Goal: Task Accomplishment & Management: Complete application form

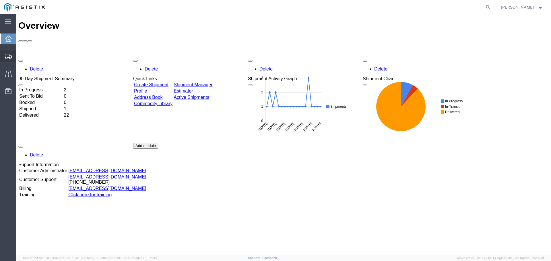
click at [0, 0] on span "Create Shipment" at bounding box center [0, 0] width 0 height 0
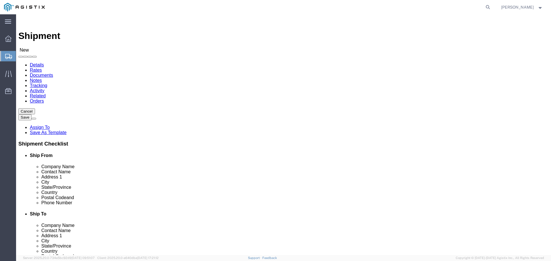
select select
click select "Select Madden Bolt PG&E"
click div "Ship From Location"
click select "Select Madden Bolt PG&E"
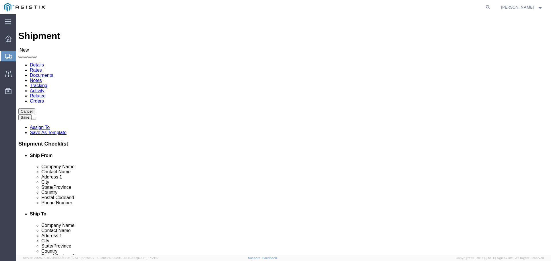
select select "9596"
click select "Select Madden Bolt PG&E"
click select "Select"
select select
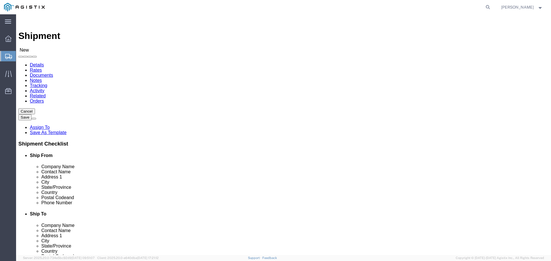
select select "23082"
click select "Select All Others [GEOGRAPHIC_DATA] [GEOGRAPHIC_DATA] [GEOGRAPHIC_DATA] [GEOGRA…"
select select "MYPROFILE"
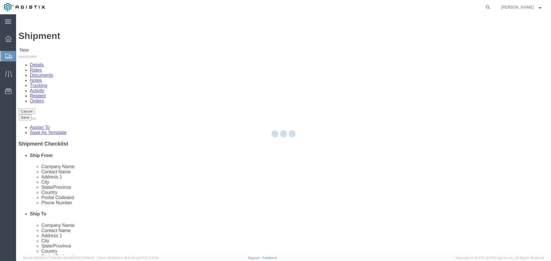
select select "[GEOGRAPHIC_DATA]"
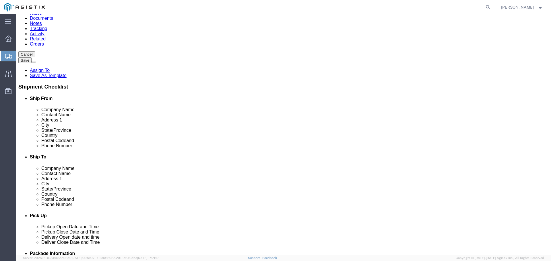
scroll to position [57, 0]
click span
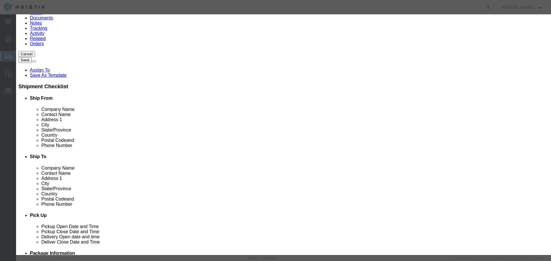
click select "Search by Address Book Name City Company Name Contact Name Country CustomerAlia…"
select select "city"
click select "Search by Address Book Name City Company Name Contact Name Country CustomerAlia…"
click icon "button"
drag, startPoint x: 218, startPoint y: 52, endPoint x: 263, endPoint y: 48, distance: 44.6
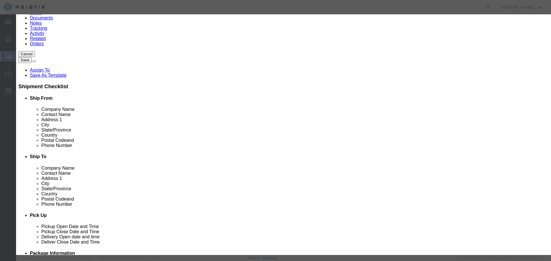
click input "text"
type input "[GEOGRAPHIC_DATA]"
click button "button"
click button "Select"
select select "CA"
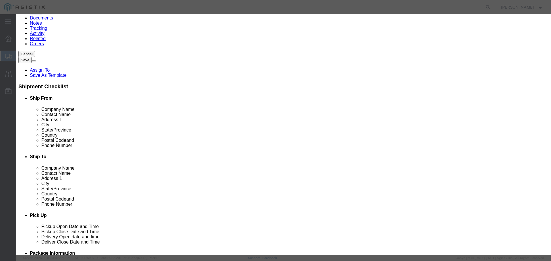
click button "Close"
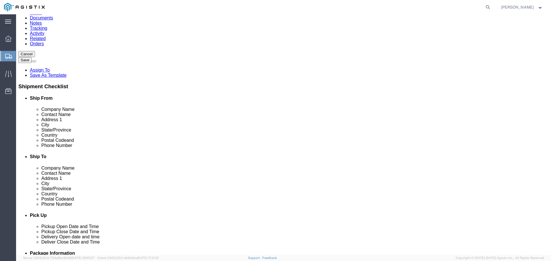
click input "text"
type input "[PERSON_NAME]"
type input "[STREET_ADDRESS]"
type input "[GEOGRAPHIC_DATA]"
type input "93725"
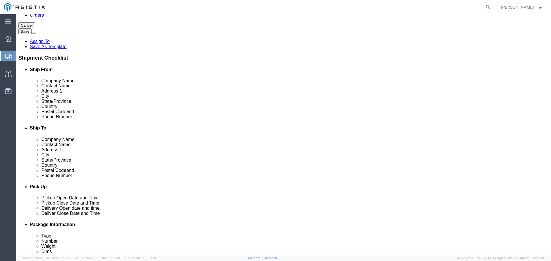
scroll to position [172, 0]
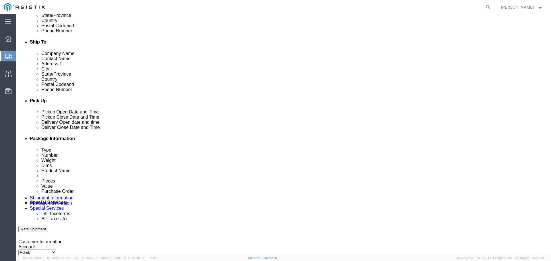
type input "5597606655"
click div "[DATE] 1:00 PM"
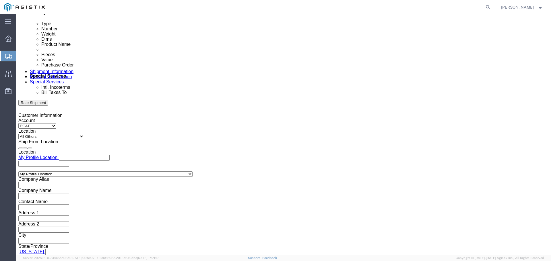
click input "1:00 PM"
type input "1"
type input "3:30PM"
click button "Apply"
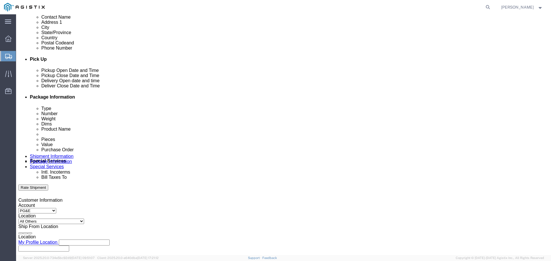
scroll to position [213, 0]
click div
click button "Apply"
click div
click button "Apply"
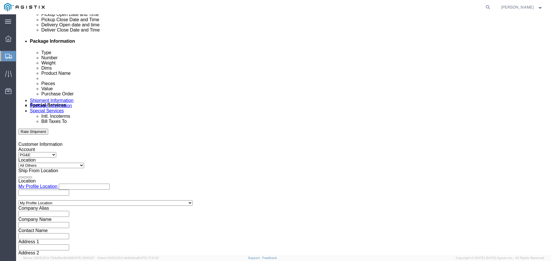
scroll to position [270, 0]
click input "text"
type input "2701232991"
select select "BOL"
type input "154089"
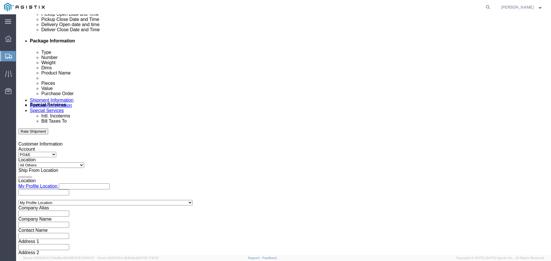
select select "PURCHORD"
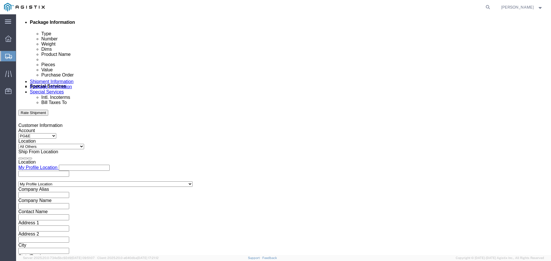
scroll to position [299, 0]
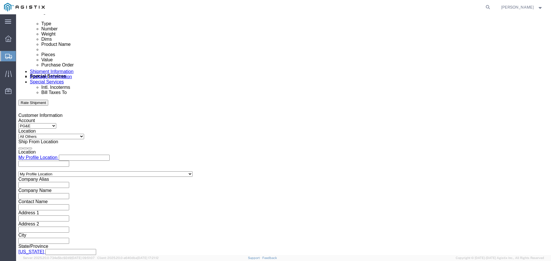
type input "666204"
click select "Select Air Less than Truckload Multi-Leg Ocean Freight Rail Small Parcel Truckl…"
select select "LTL"
click select "Select Air Less than Truckload Multi-Leg Ocean Freight Rail Small Parcel Truckl…"
click button "Continue"
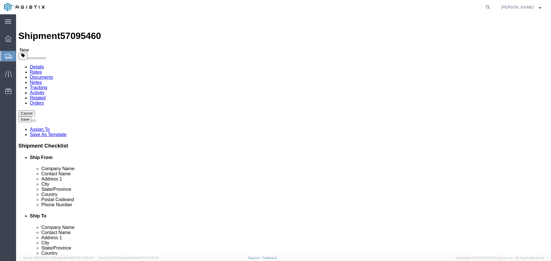
click select "Select Bulk Bundle(s) Cardboard Box(es) Carton(s) Crate(s) Drum(s) (Fiberboard)…"
select select "PONS"
click select "Select Bulk Bundle(s) Cardboard Box(es) Carton(s) Crate(s) Drum(s) (Fiberboard)…"
click input "text"
type input "96"
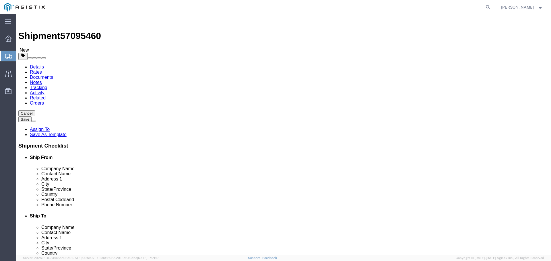
type input "48"
type input "10"
click input "0.00"
drag, startPoint x: 94, startPoint y: 144, endPoint x: 61, endPoint y: 147, distance: 33.5
click div "Weight 0.00 Select kgs lbs Ship. t°"
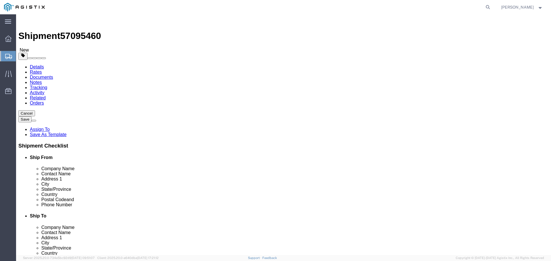
type input "608"
click link "Add Content"
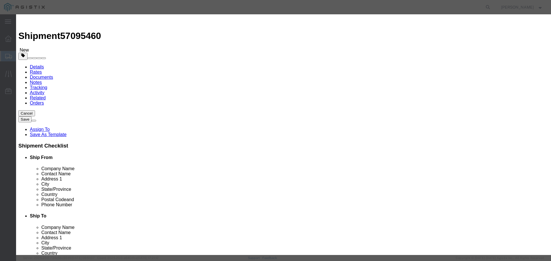
click input "text"
type input "STEEL RODS"
type input "4"
type input "8"
click input "text"
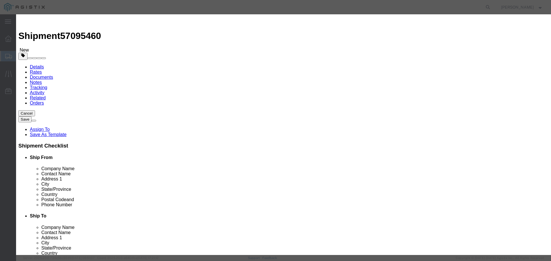
type input "1220"
select select "USD"
select select "50"
click button "Save & Close"
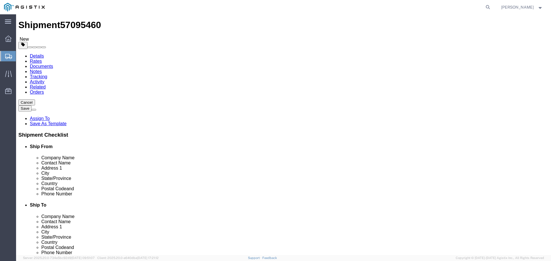
scroll to position [16, 0]
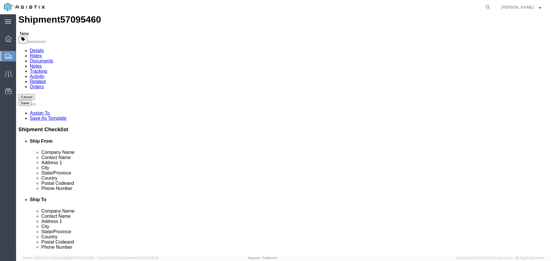
click button "Continue"
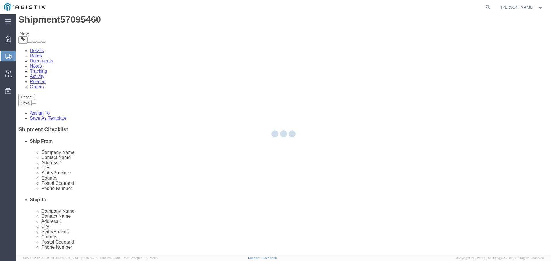
scroll to position [0, 0]
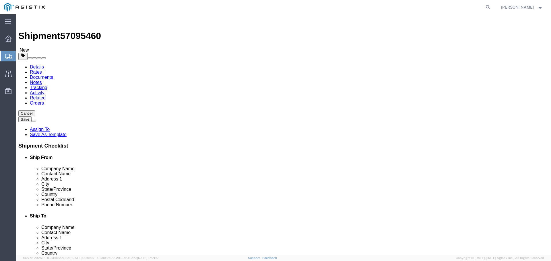
click button "Rate Shipment"
